Goal: Download file/media

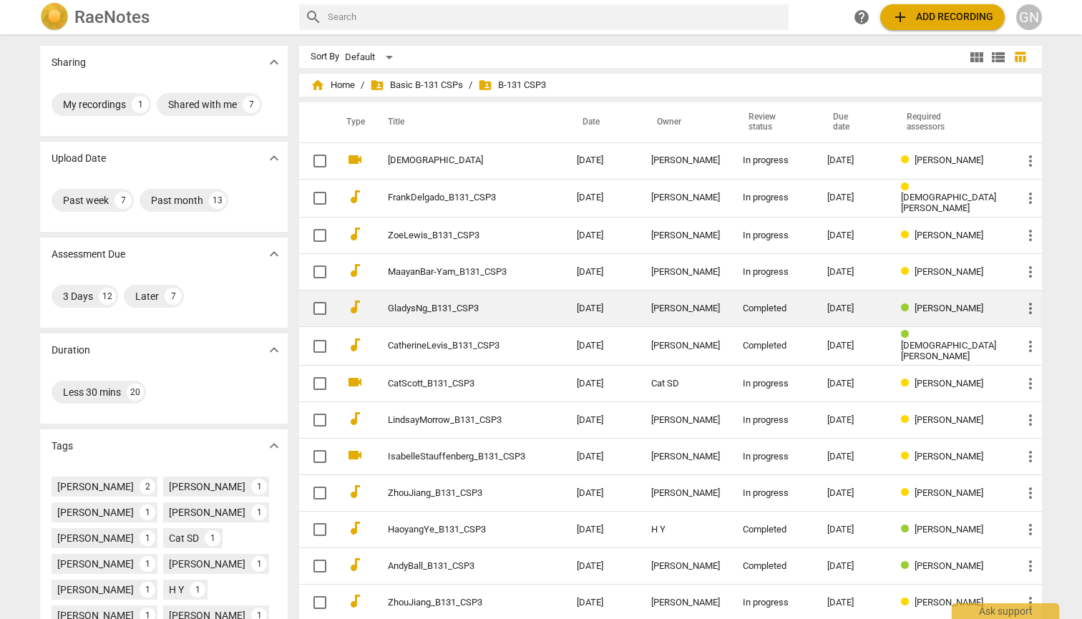
click at [485, 312] on td "GladysNg_B131_CSP3" at bounding box center [468, 309] width 195 height 37
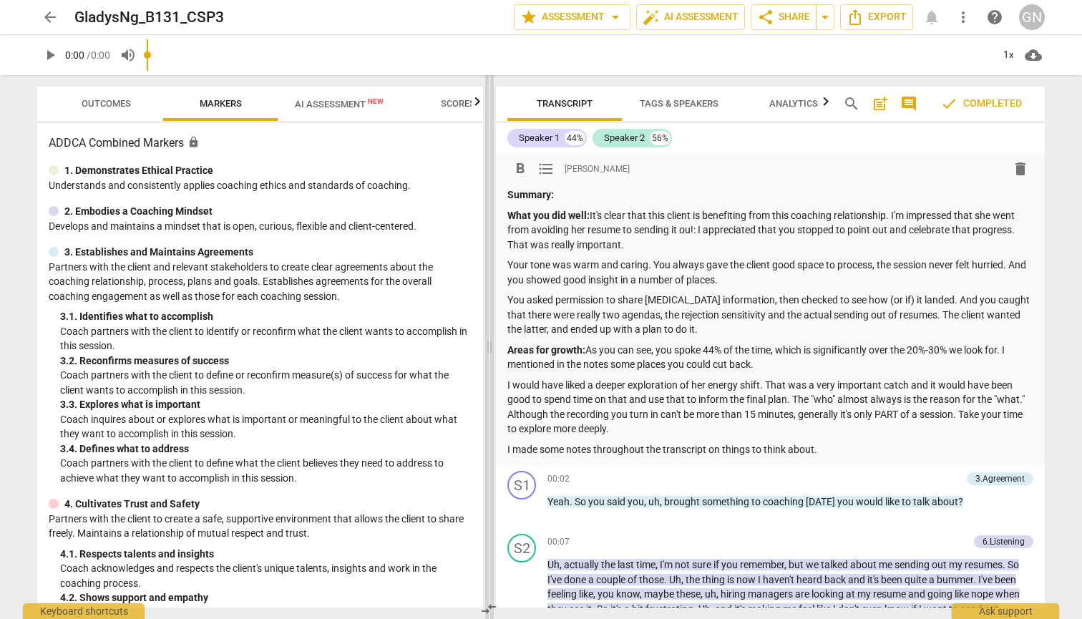
drag, startPoint x: 539, startPoint y: 327, endPoint x: 487, endPoint y: 332, distance: 51.8
click at [487, 332] on span at bounding box center [489, 347] width 9 height 544
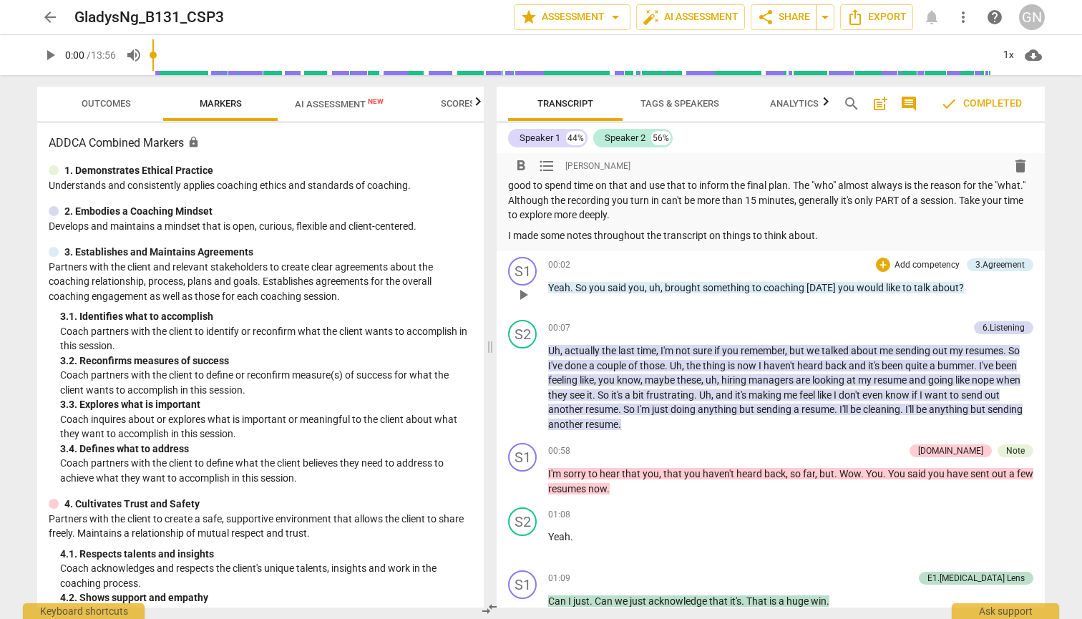
scroll to position [222, 0]
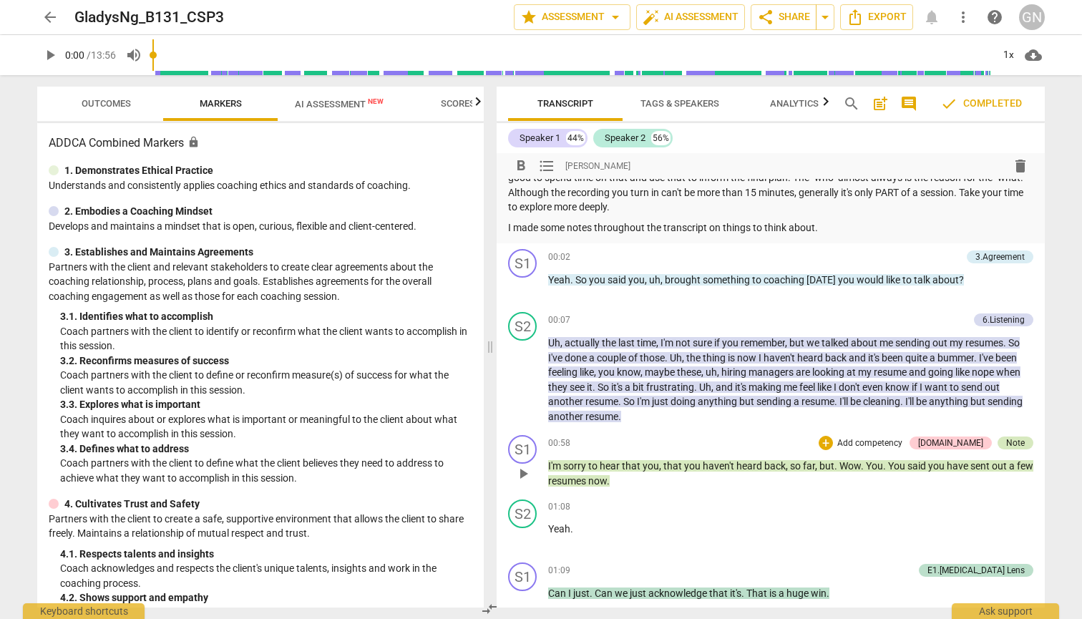
click at [1010, 437] on div "Note" at bounding box center [1015, 443] width 19 height 13
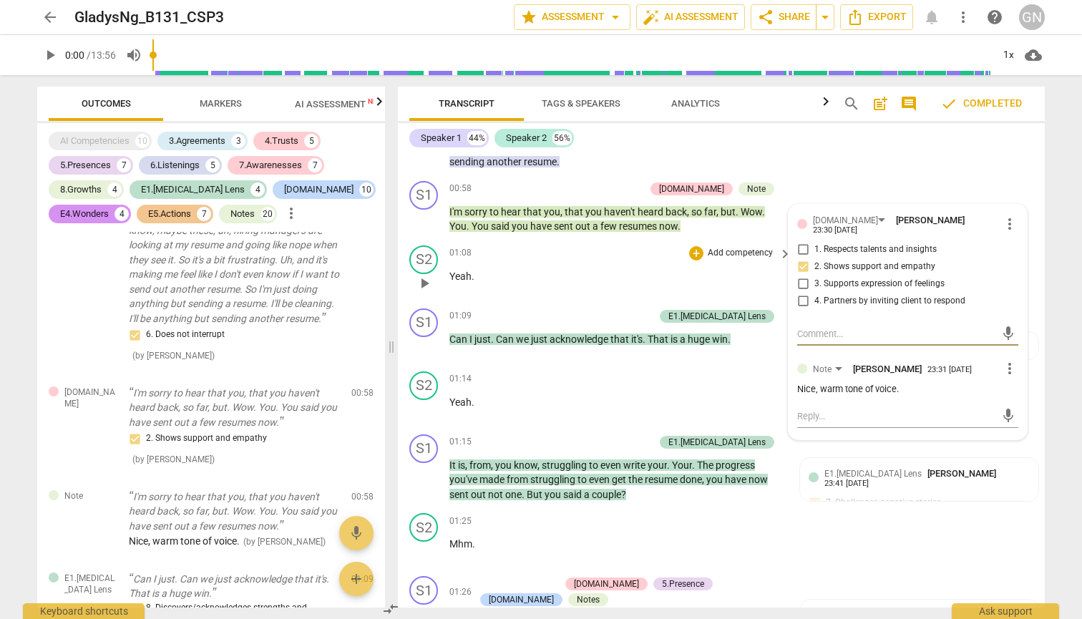
scroll to position [463, 0]
click at [1069, 535] on div "arrow_back GladysNg_B131_CSP3 edit star Assessment arrow_drop_down auto_fix_hig…" at bounding box center [541, 309] width 1082 height 619
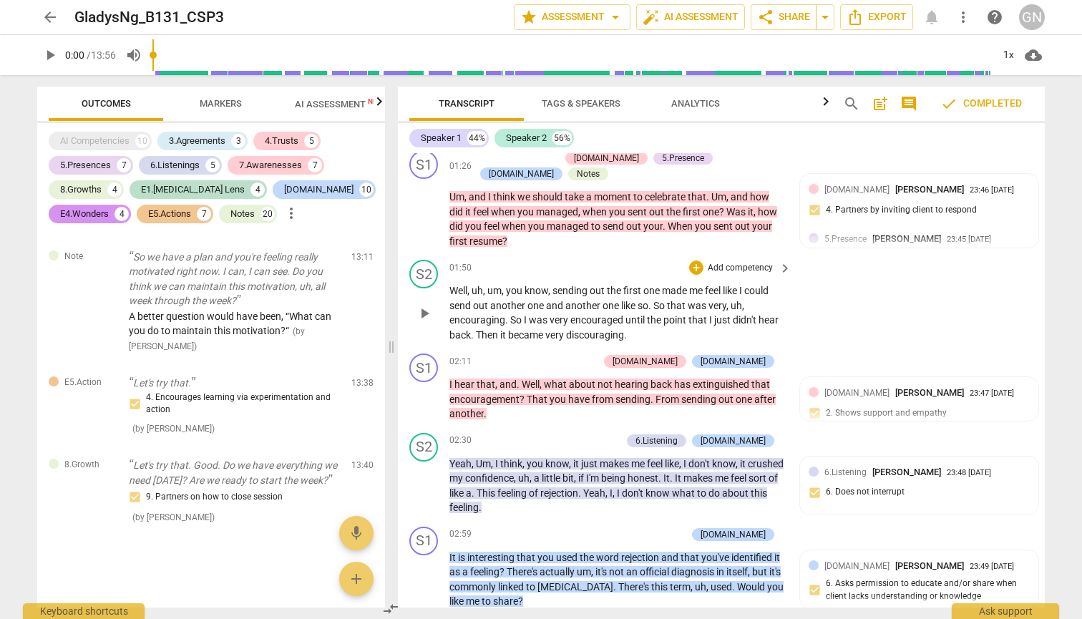
scroll to position [903, 0]
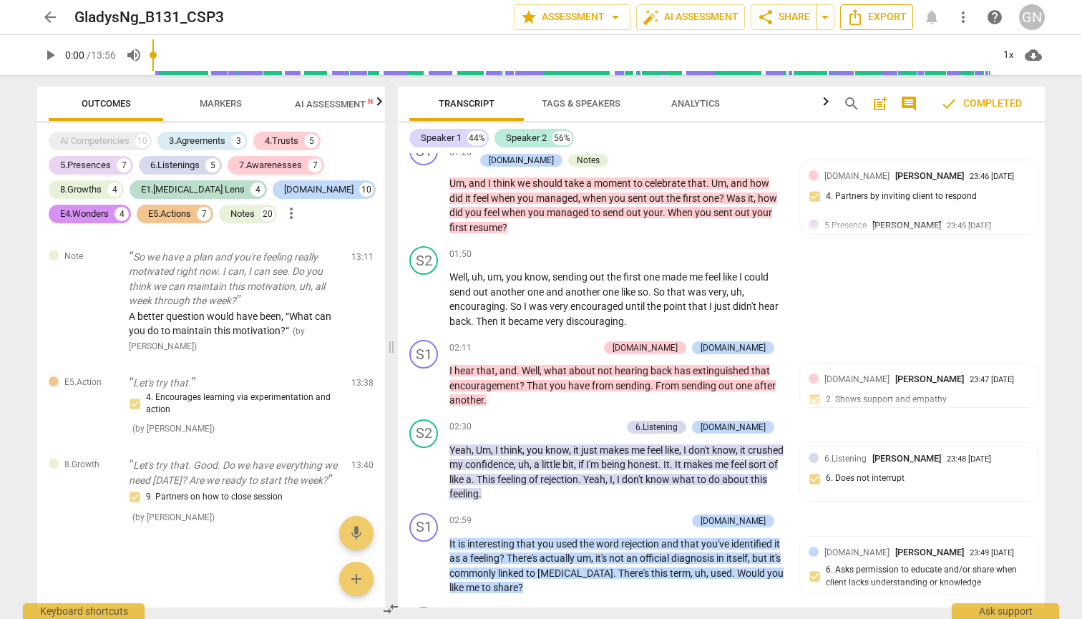
click at [897, 16] on span "Export" at bounding box center [877, 17] width 60 height 17
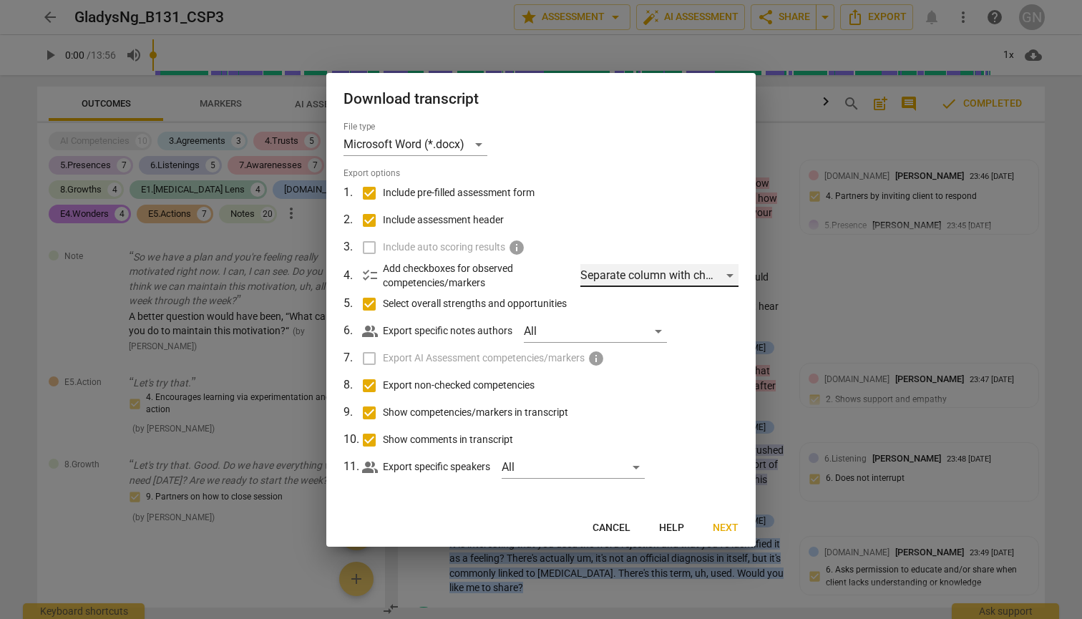
click at [695, 271] on div "Separate column with check marks" at bounding box center [659, 275] width 158 height 23
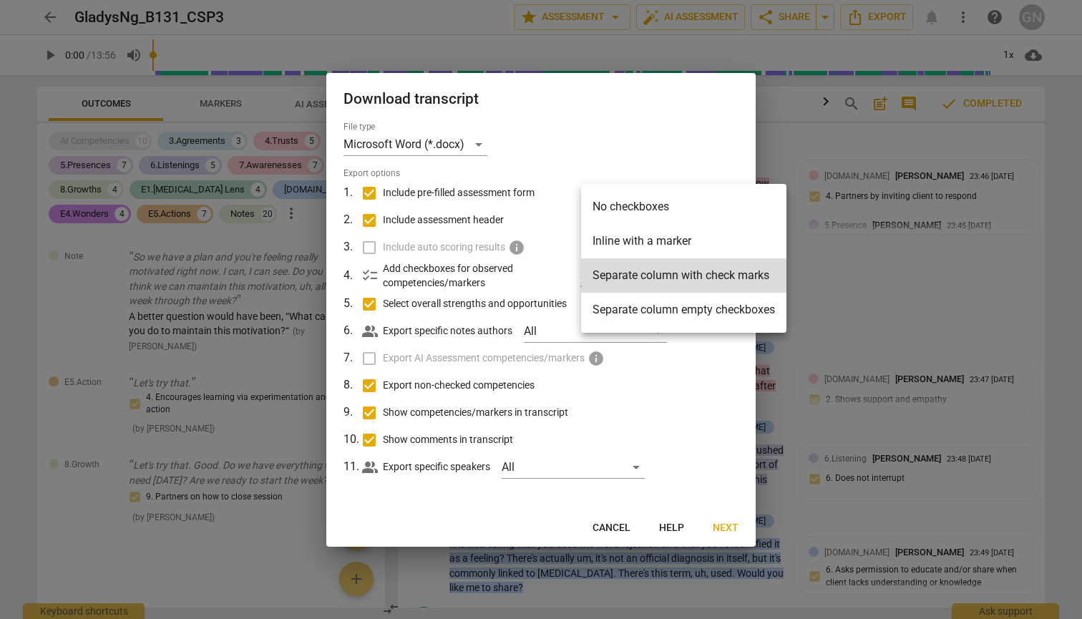
click at [744, 92] on div at bounding box center [541, 309] width 1082 height 619
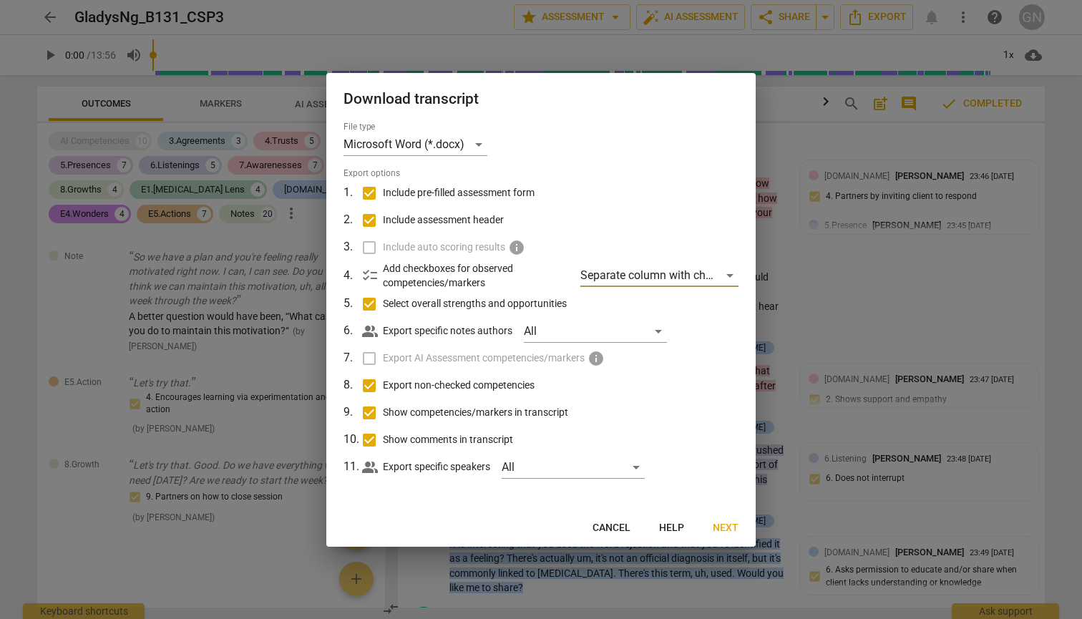
click at [726, 519] on button "Next" at bounding box center [725, 528] width 49 height 26
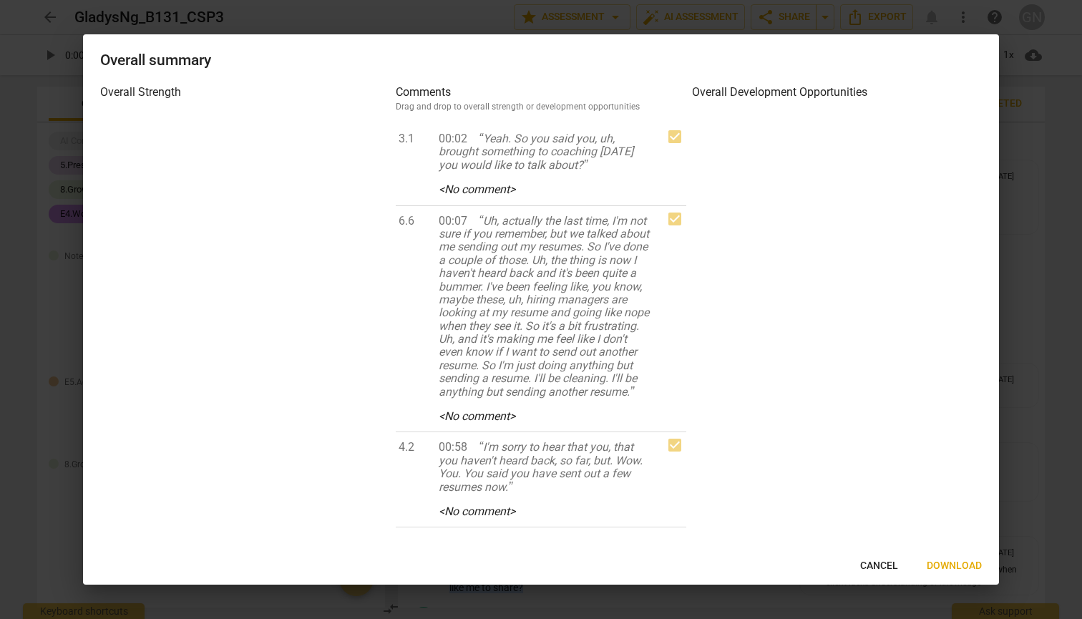
click at [953, 558] on button "Download" at bounding box center [954, 566] width 78 height 26
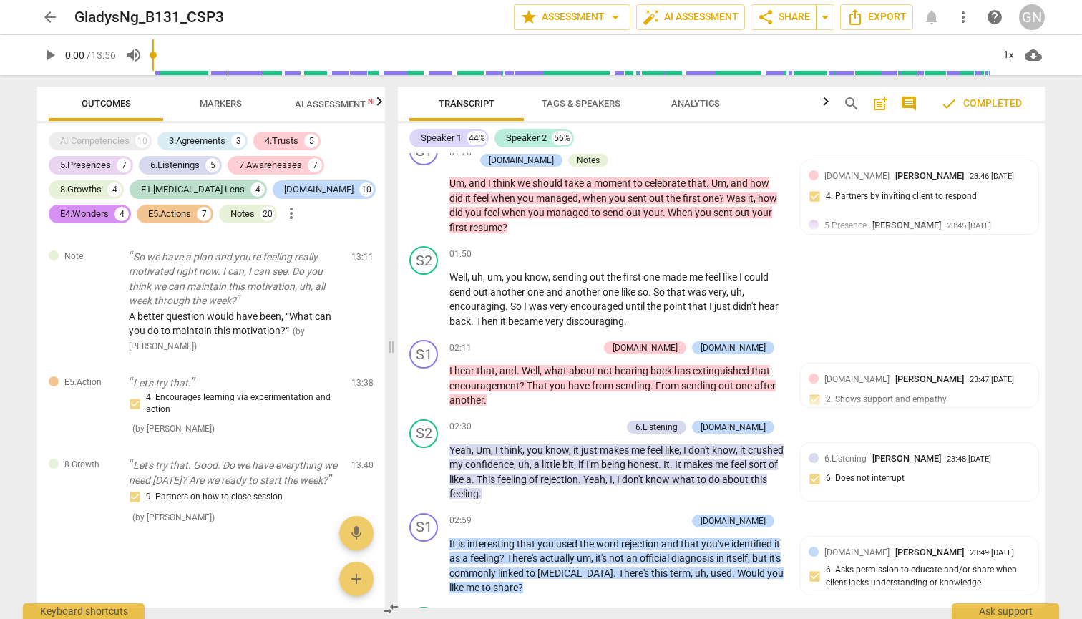
click at [50, 20] on span "arrow_back" at bounding box center [50, 17] width 17 height 17
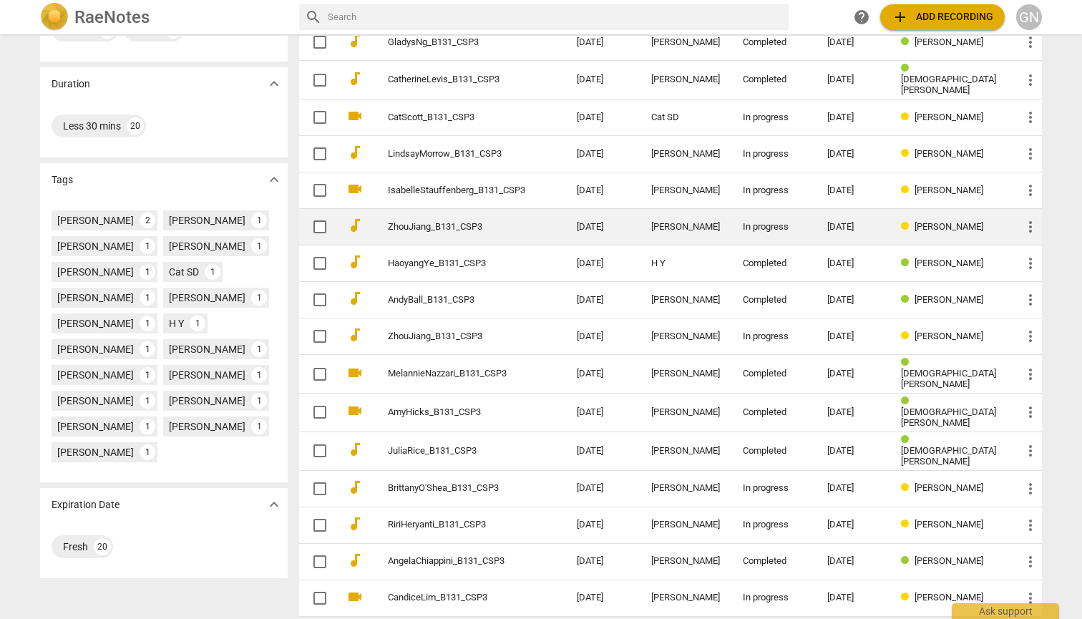
scroll to position [266, 0]
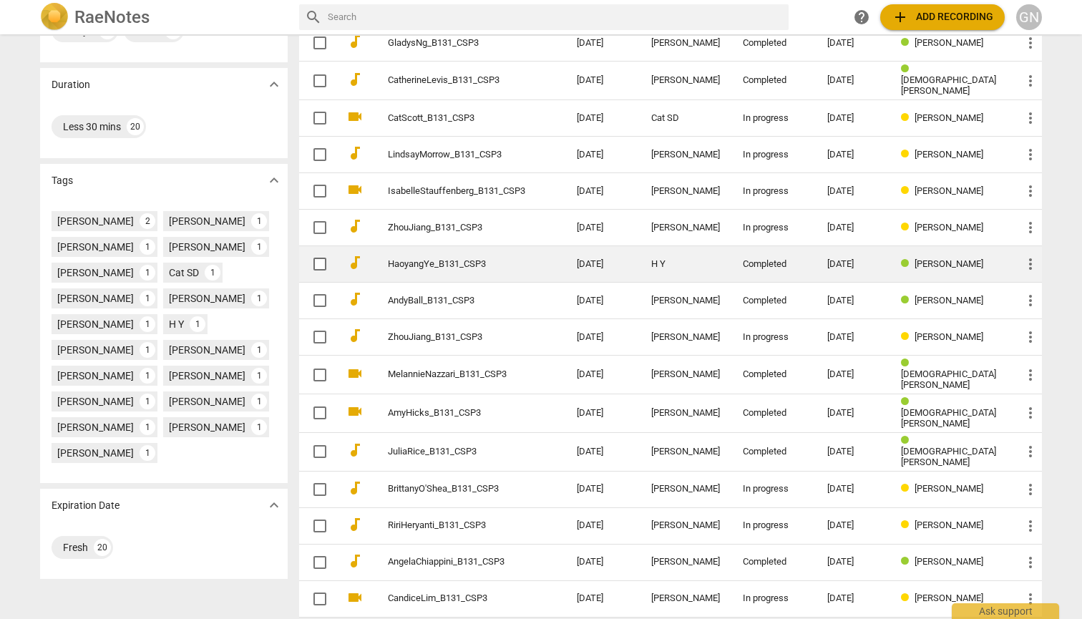
click at [785, 264] on div "Completed" at bounding box center [774, 264] width 62 height 11
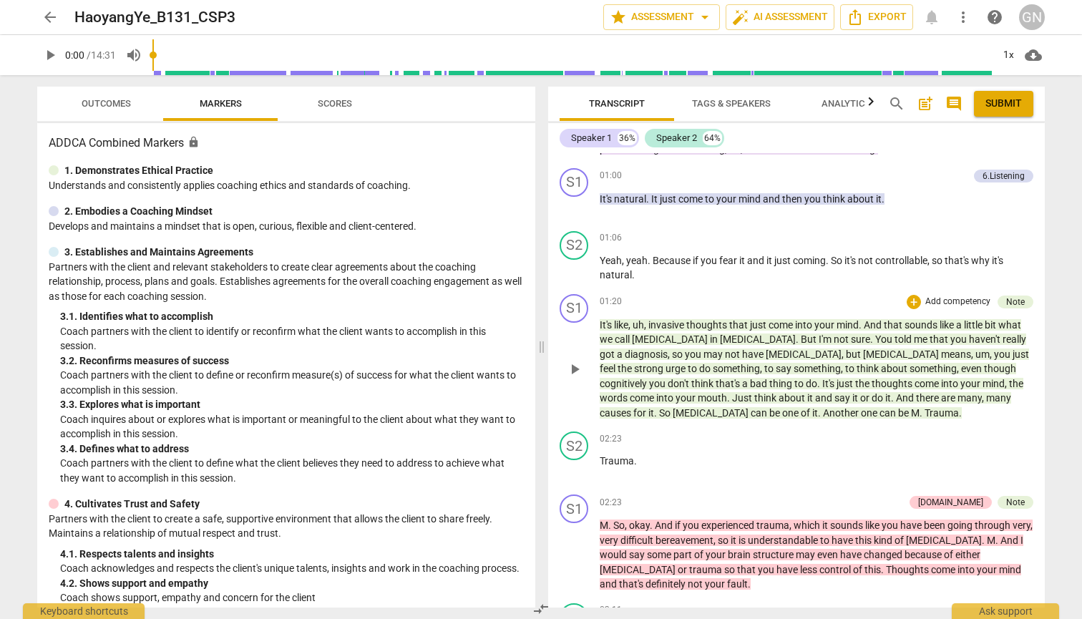
scroll to position [883, 0]
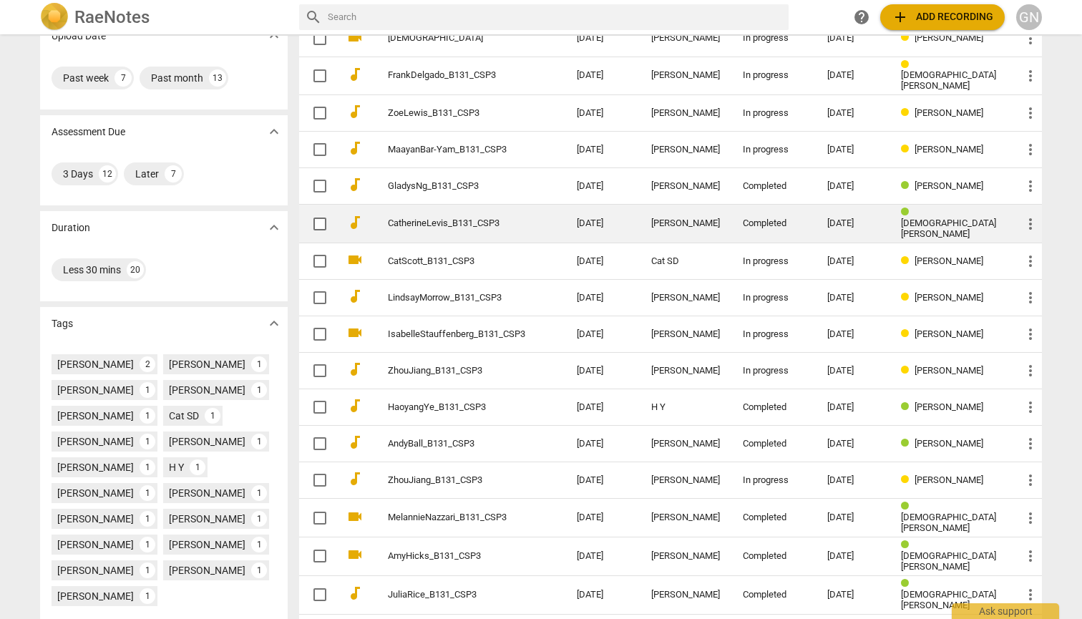
scroll to position [125, 0]
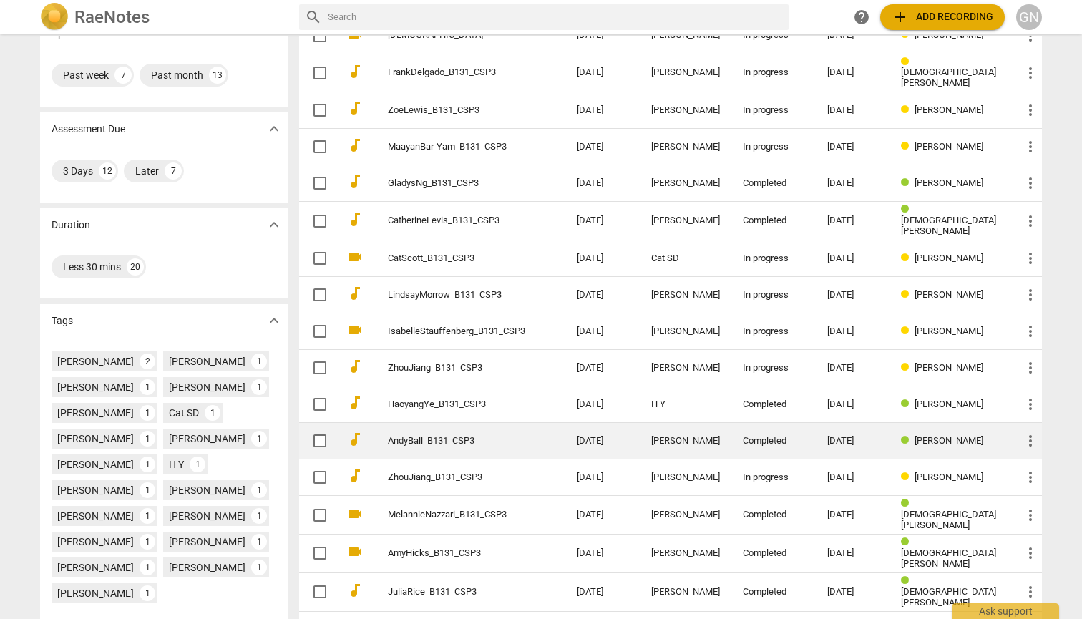
click at [757, 436] on div "Completed" at bounding box center [774, 441] width 62 height 11
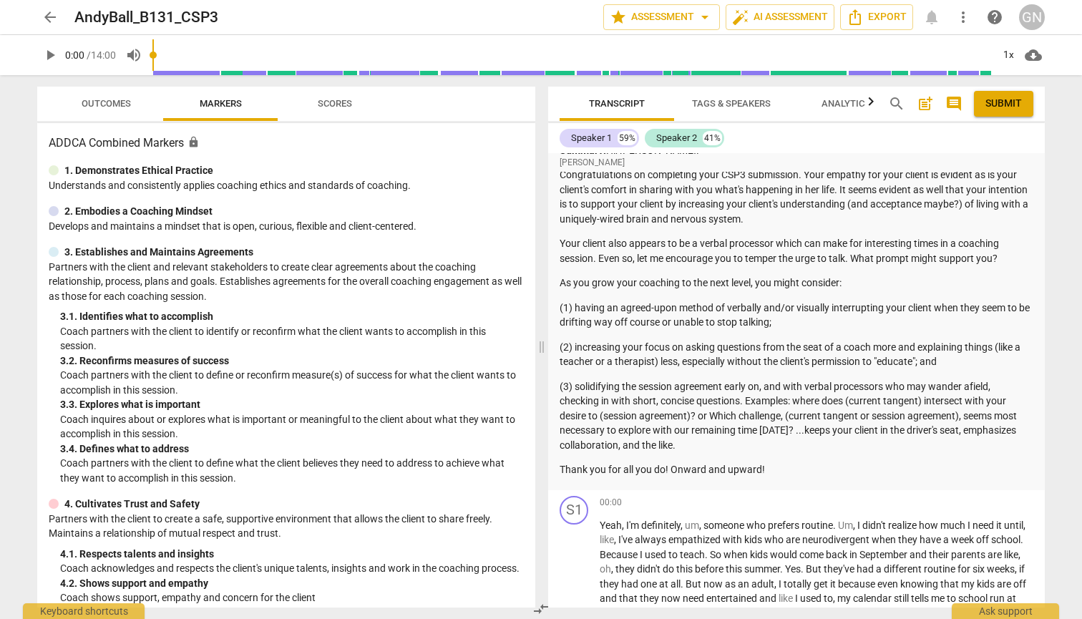
scroll to position [352, 0]
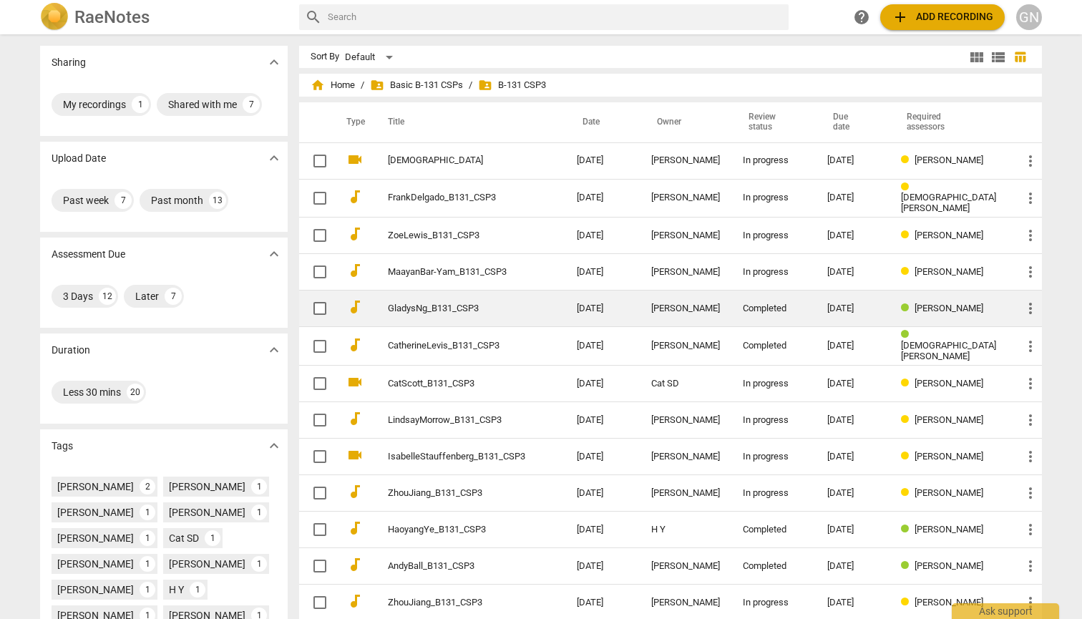
click at [581, 306] on td "[DATE]" at bounding box center [602, 309] width 74 height 37
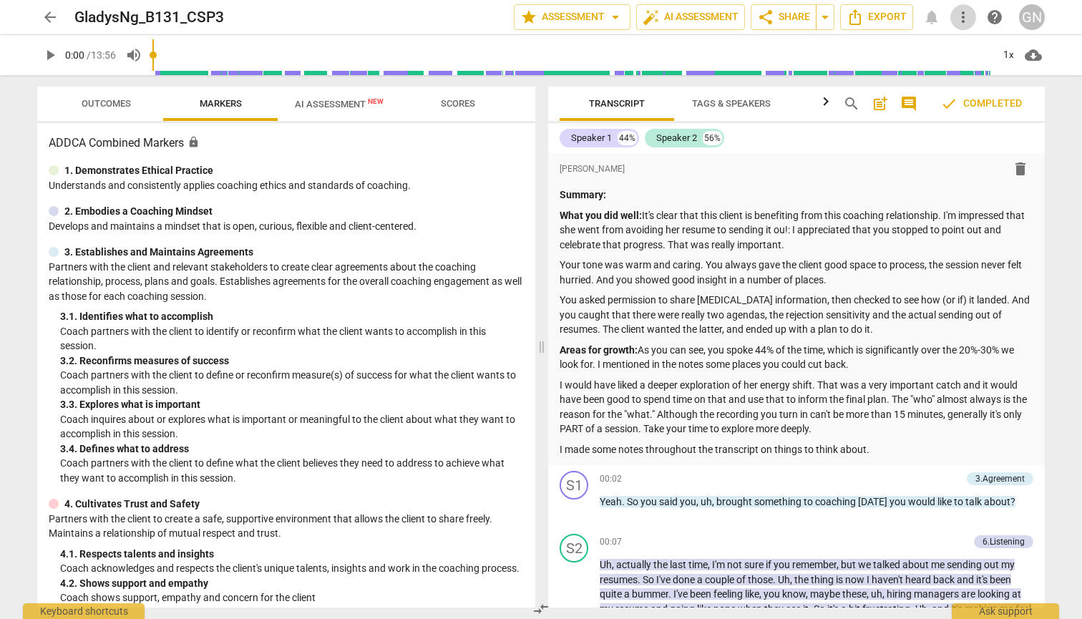
click at [961, 16] on span "more_vert" at bounding box center [963, 17] width 17 height 17
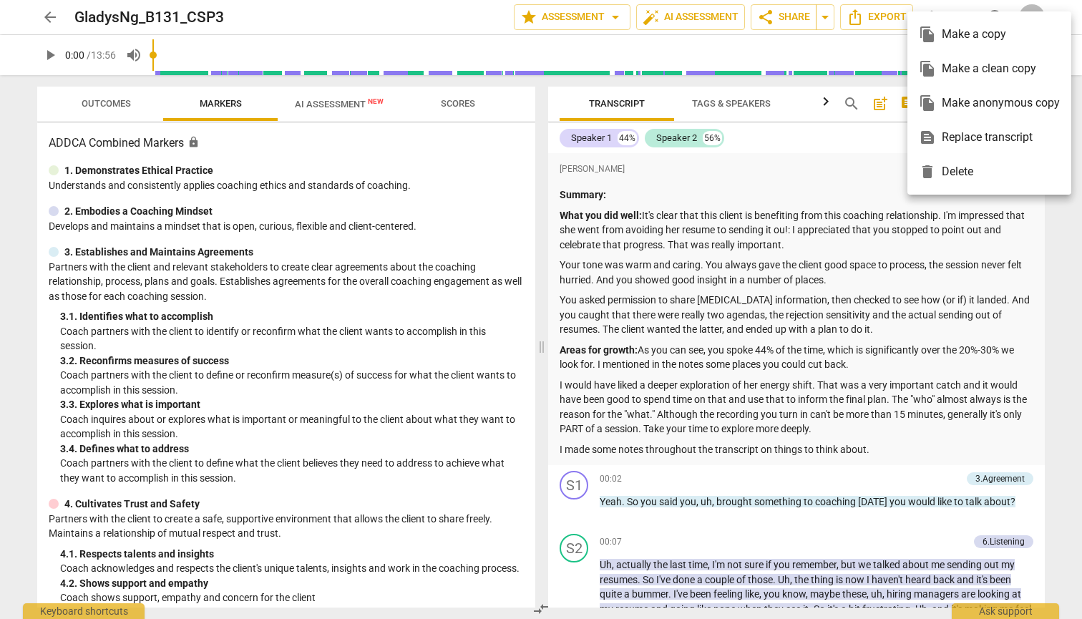
click at [878, 19] on div at bounding box center [541, 309] width 1082 height 619
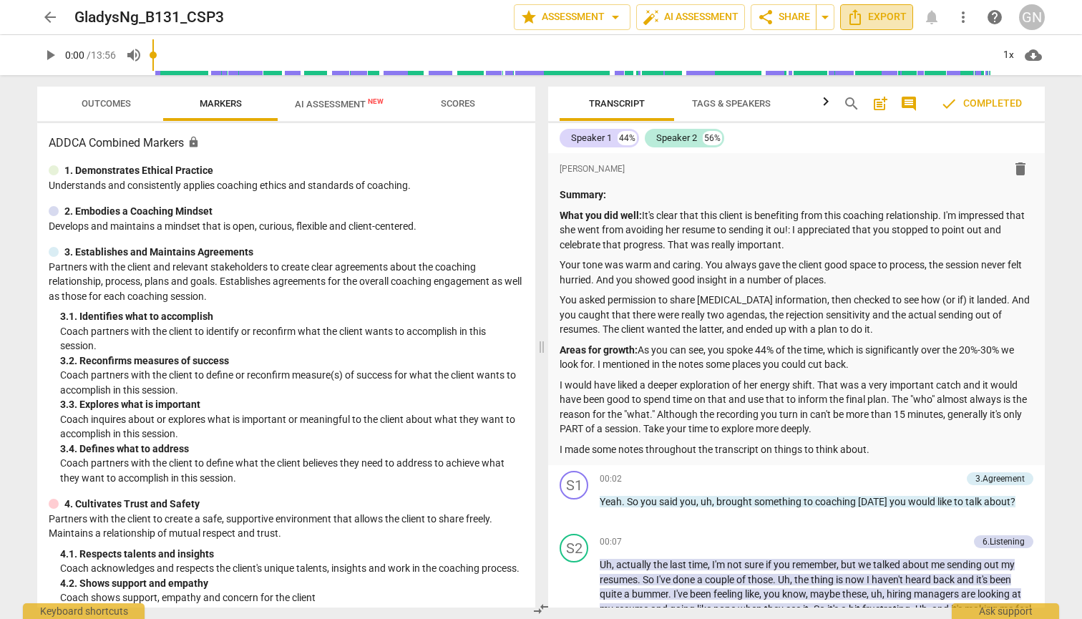
click at [874, 19] on span "Export" at bounding box center [877, 17] width 60 height 17
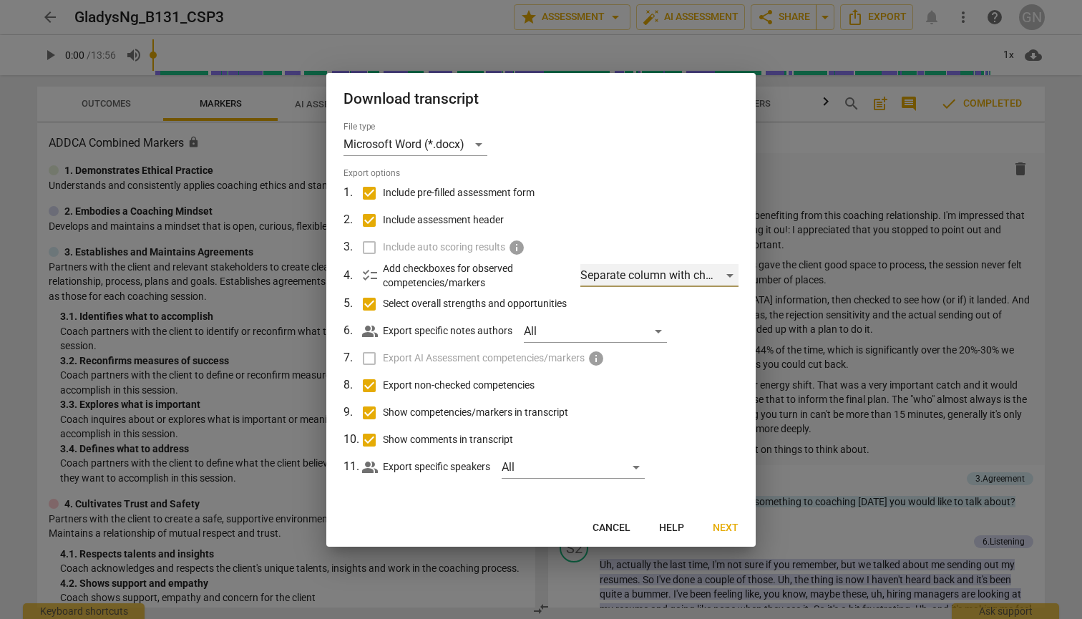
click at [736, 274] on div "Separate column with check marks" at bounding box center [659, 275] width 158 height 23
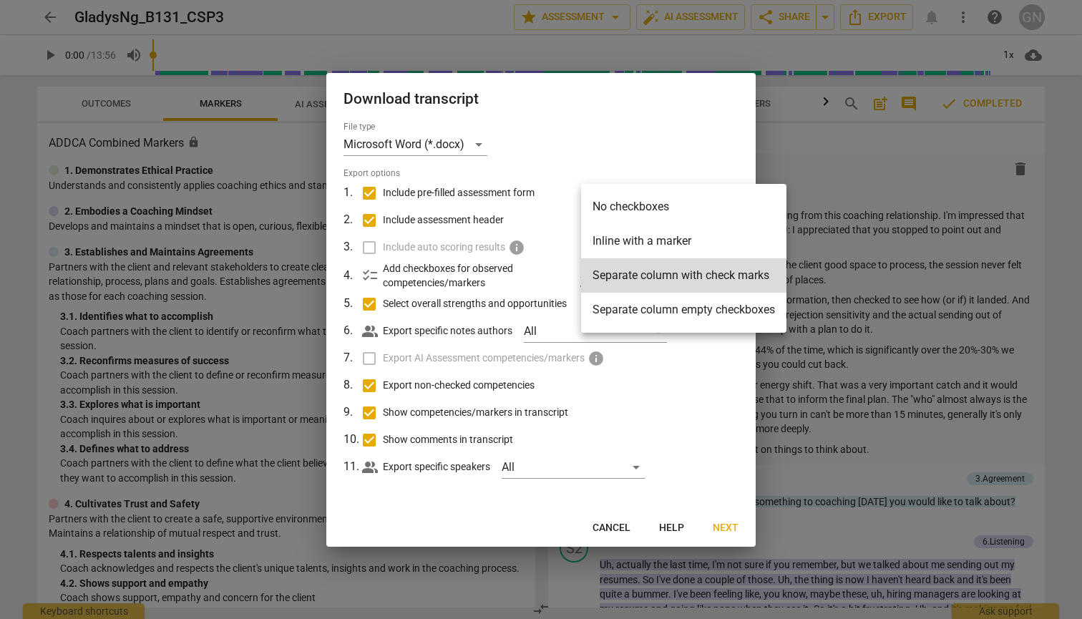
click at [675, 241] on li "Inline with a marker" at bounding box center [683, 241] width 205 height 34
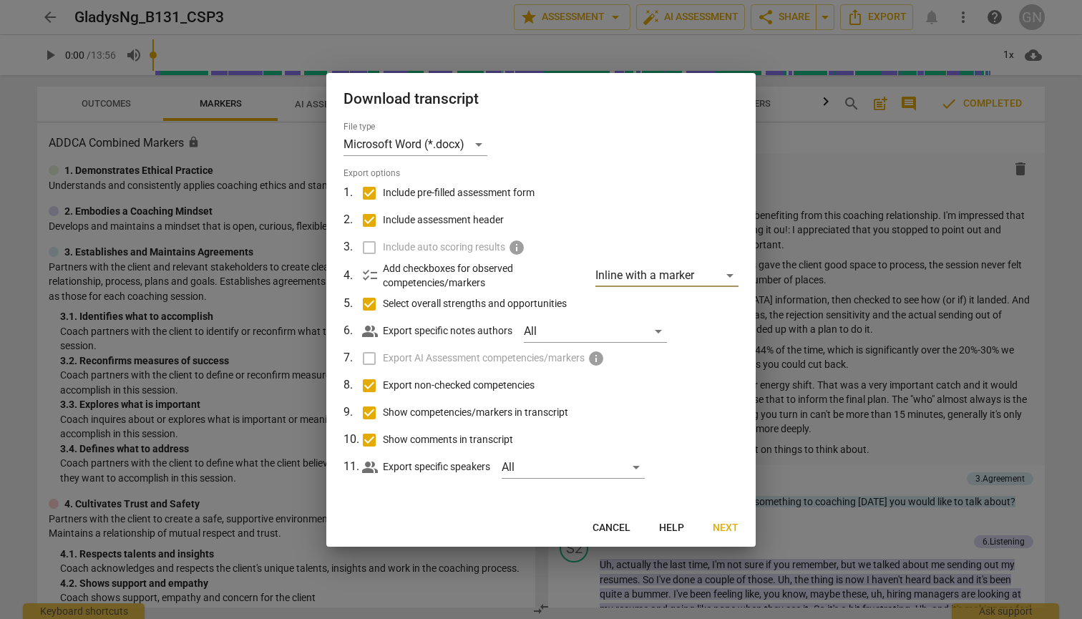
click at [720, 523] on span "Next" at bounding box center [726, 528] width 26 height 14
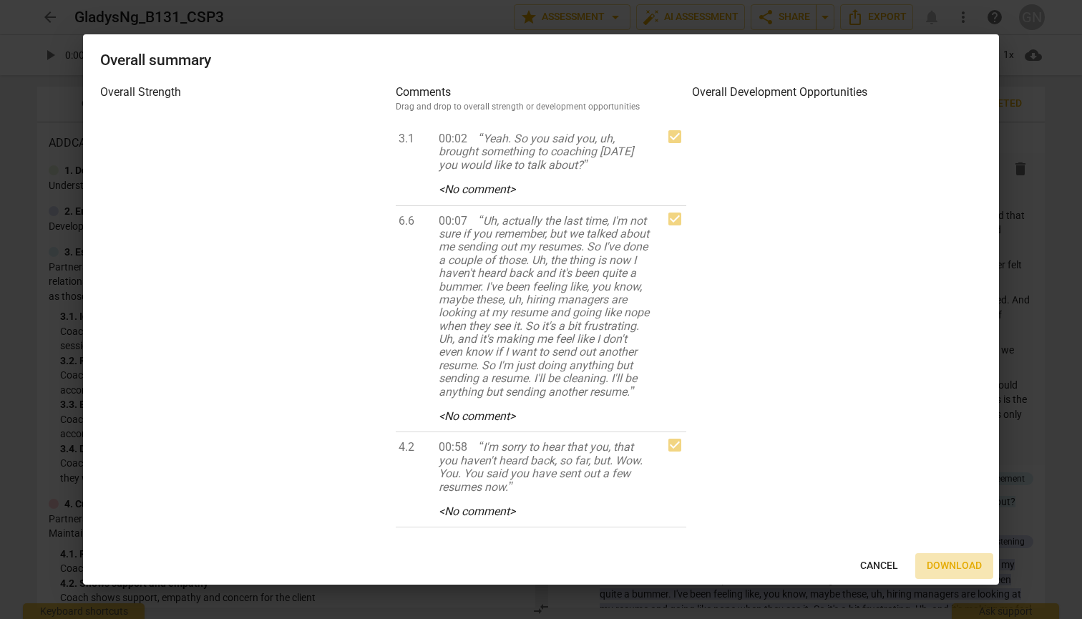
click at [961, 565] on span "Download" at bounding box center [954, 566] width 55 height 14
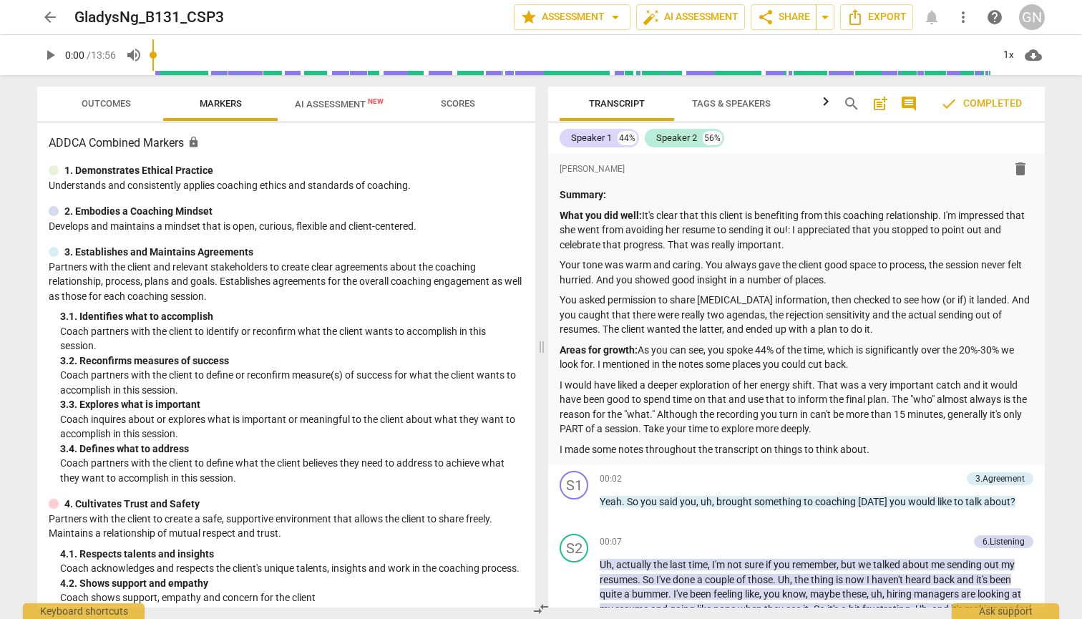
click at [308, 89] on button "AI Assessment New" at bounding box center [339, 104] width 123 height 34
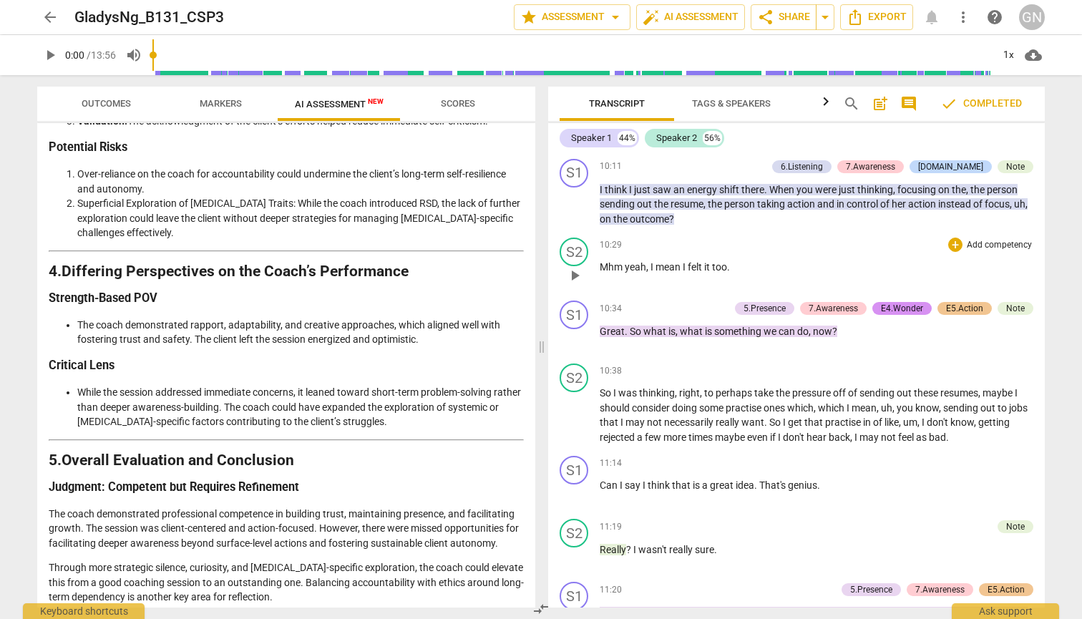
scroll to position [2973, 0]
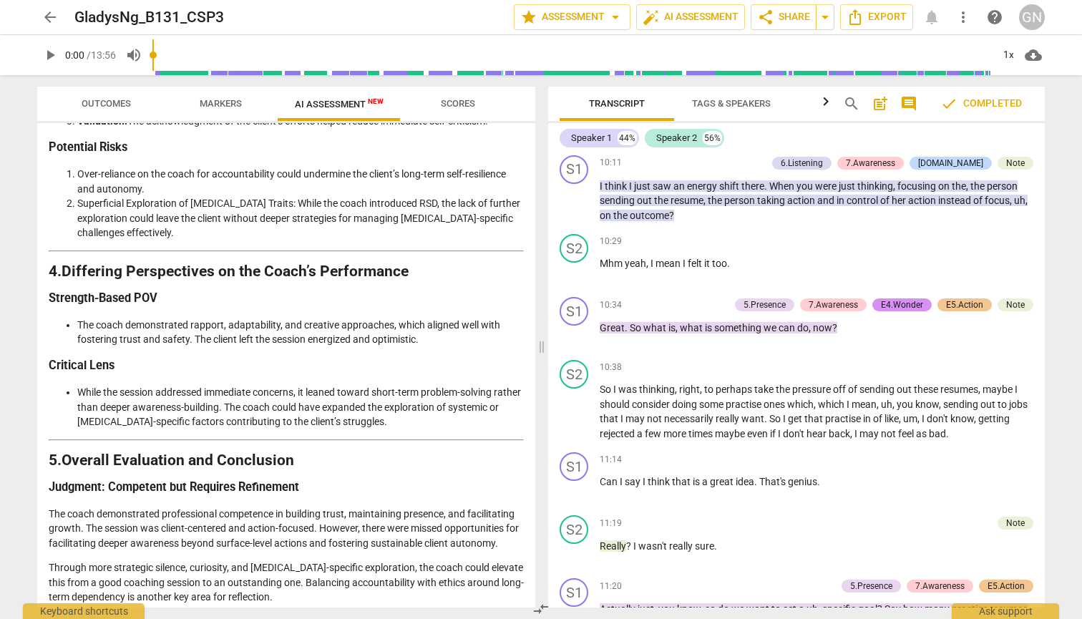
click at [458, 99] on span "Scores" at bounding box center [458, 103] width 34 height 11
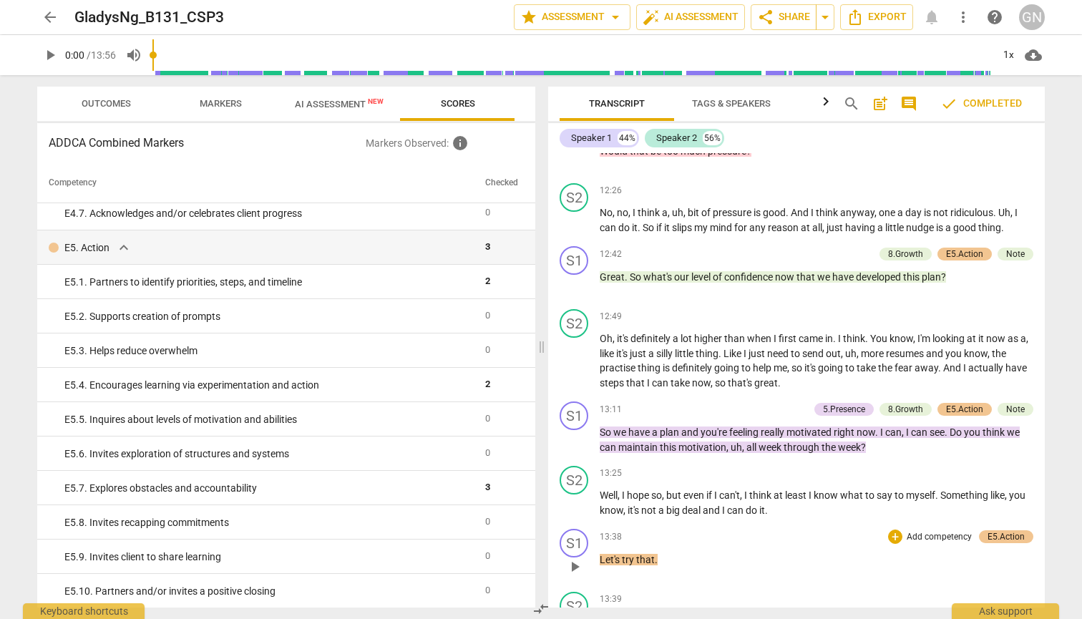
scroll to position [3798, 0]
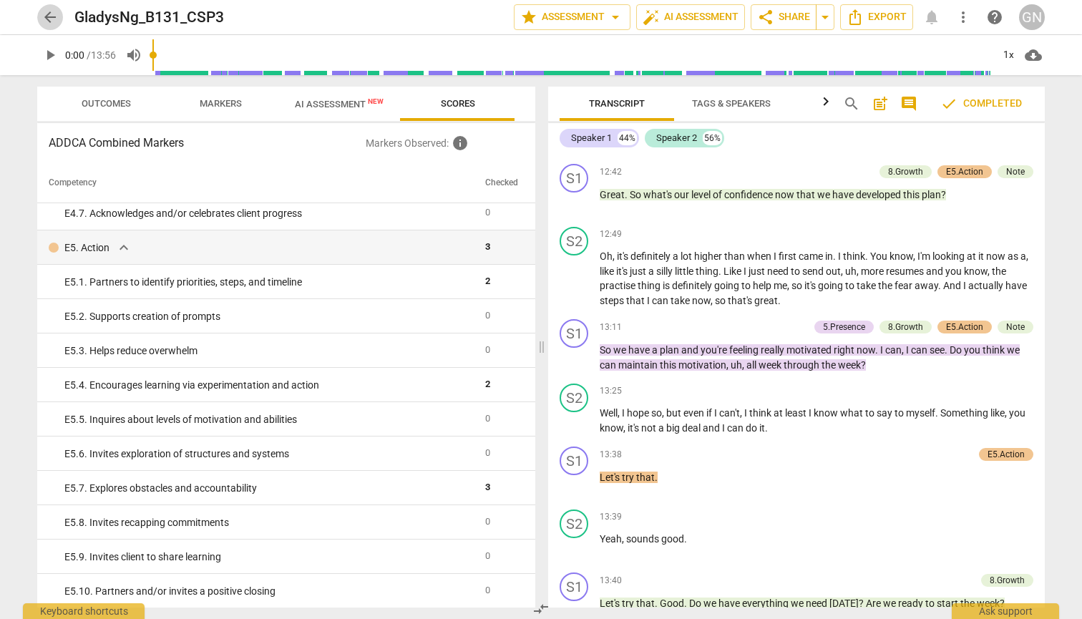
click at [48, 13] on span "arrow_back" at bounding box center [50, 17] width 17 height 17
